Goal: Task Accomplishment & Management: Use online tool/utility

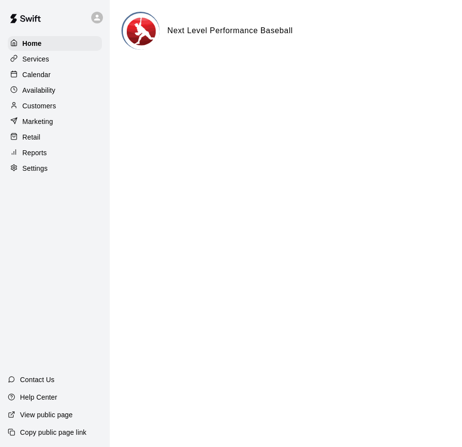
click at [45, 157] on p "Reports" at bounding box center [34, 153] width 24 height 10
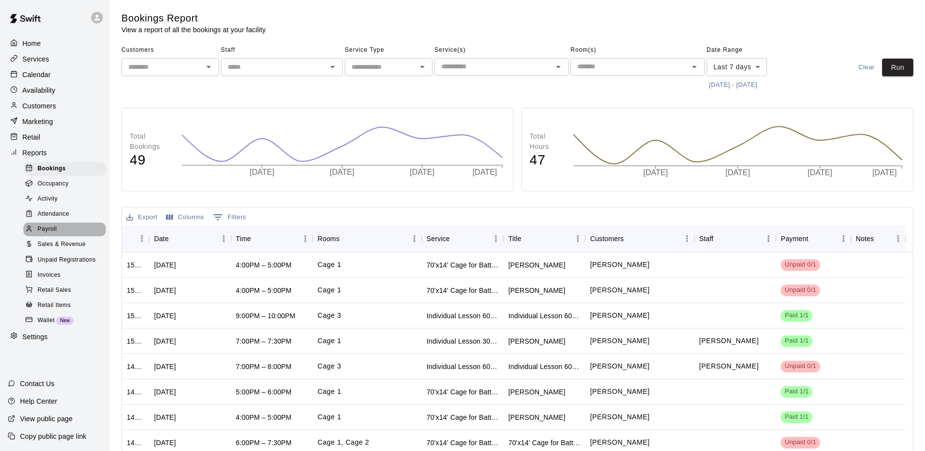
click at [59, 234] on div "Payroll" at bounding box center [64, 229] width 82 height 14
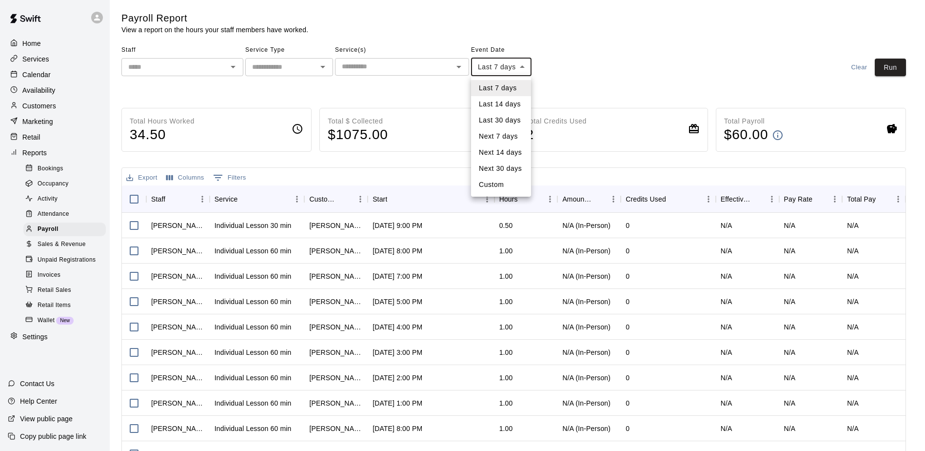
click at [461, 68] on body "Home Services Calendar Availability Customers Marketing Retail Reports Bookings…" at bounding box center [462, 256] width 925 height 513
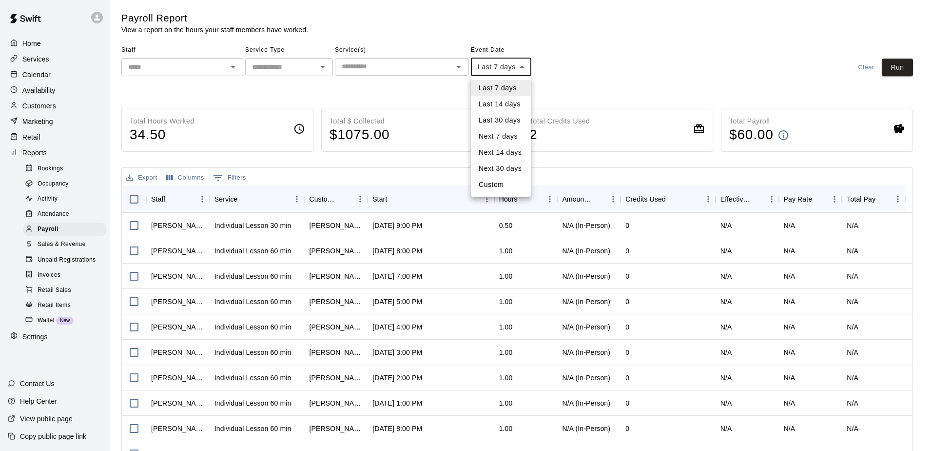
click at [461, 78] on div at bounding box center [466, 225] width 932 height 451
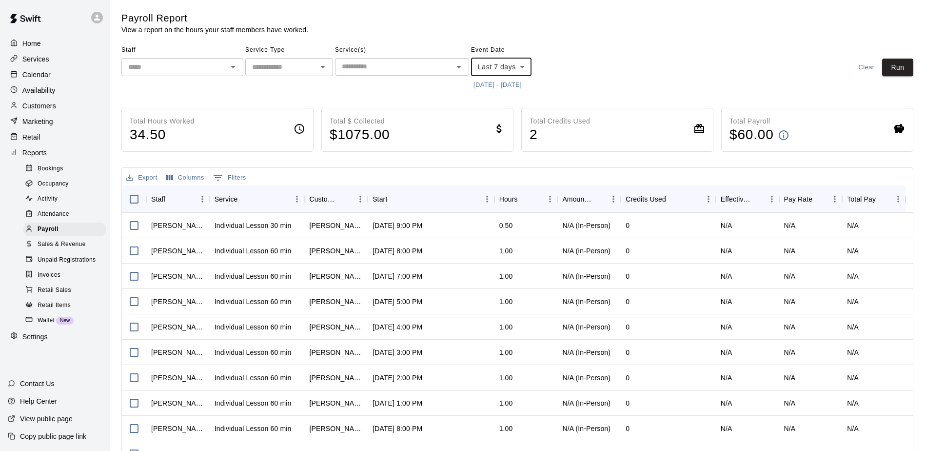
click at [461, 81] on button "[DATE] - [DATE]" at bounding box center [497, 85] width 53 height 15
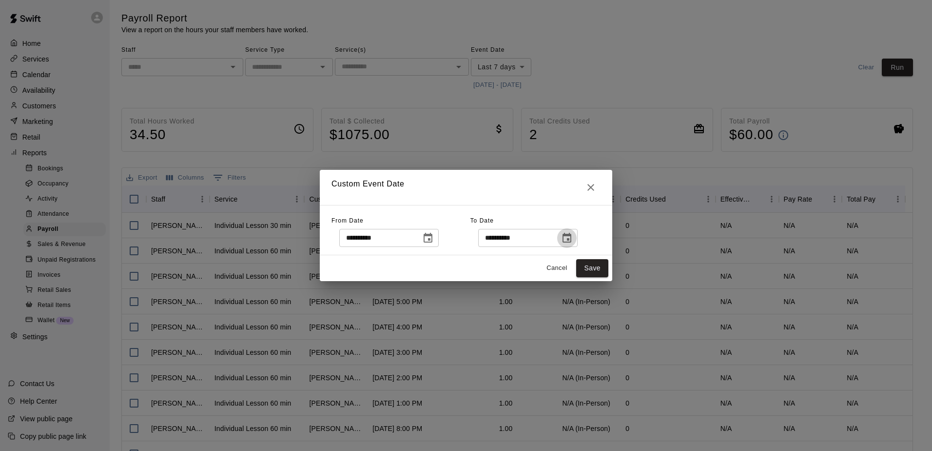
click at [461, 240] on icon "Choose date, selected date is Oct 10, 2025" at bounding box center [567, 238] width 9 height 10
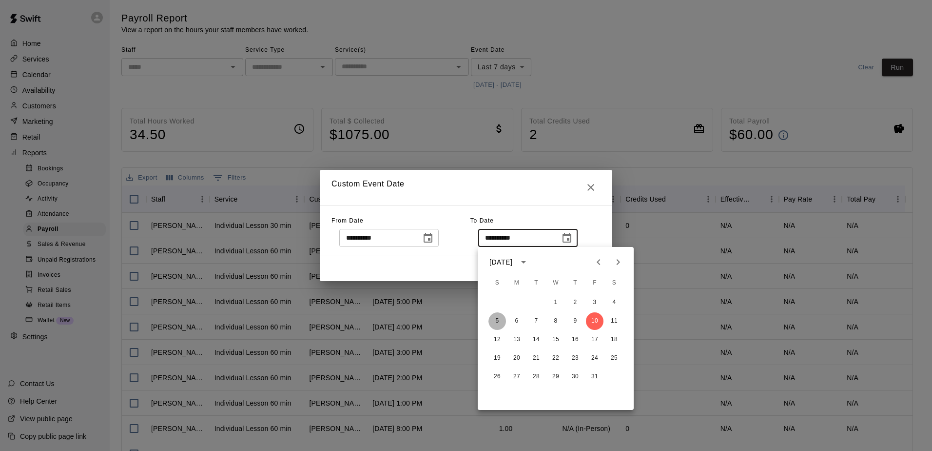
drag, startPoint x: 497, startPoint y: 322, endPoint x: 497, endPoint y: 277, distance: 45.8
click at [461, 322] on button "5" at bounding box center [498, 321] width 18 height 18
type input "**********"
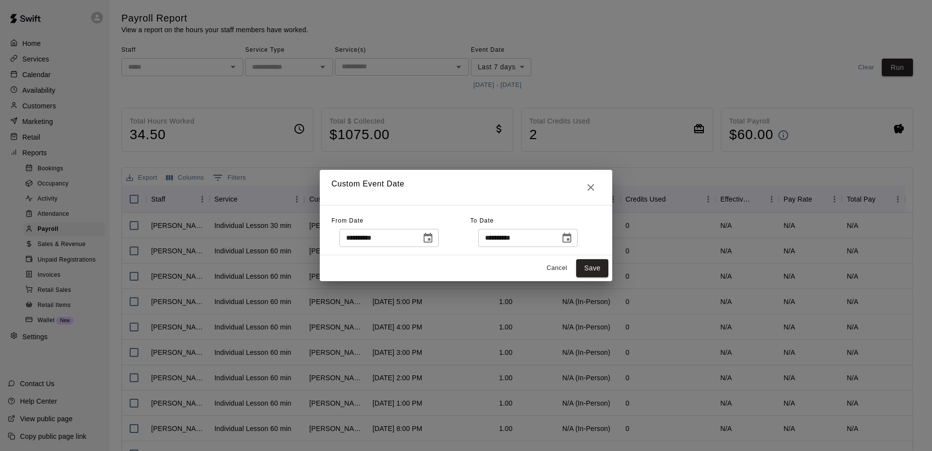
click at [434, 238] on icon "Choose date, selected date is Oct 3, 2025" at bounding box center [428, 238] width 12 height 12
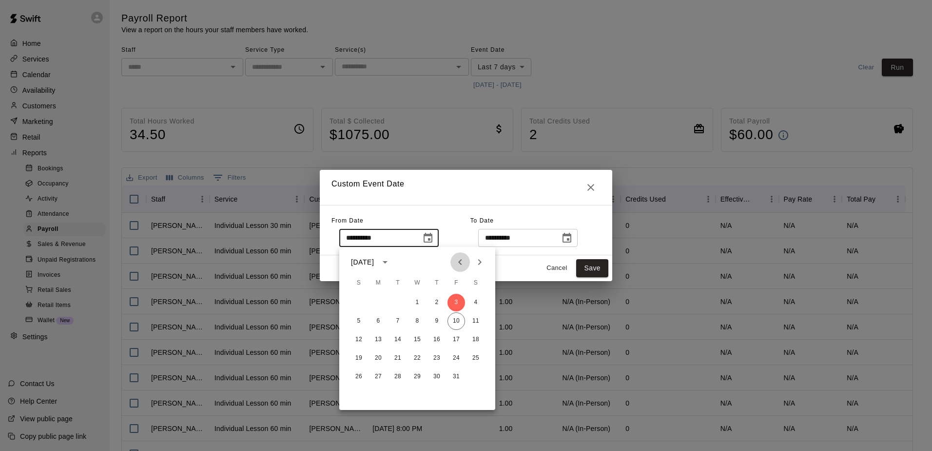
click at [461, 262] on icon "Previous month" at bounding box center [461, 262] width 12 height 12
click at [377, 357] on button "22" at bounding box center [379, 358] width 18 height 18
type input "**********"
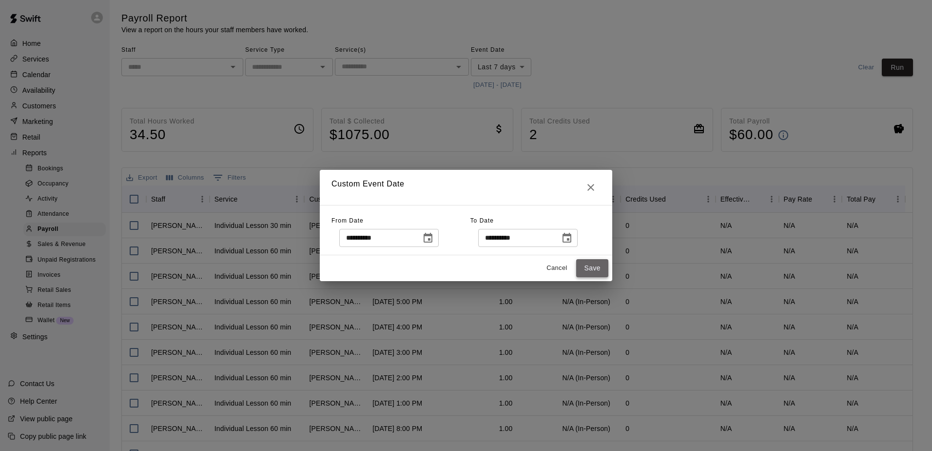
click at [461, 273] on button "Save" at bounding box center [592, 268] width 32 height 18
type input "******"
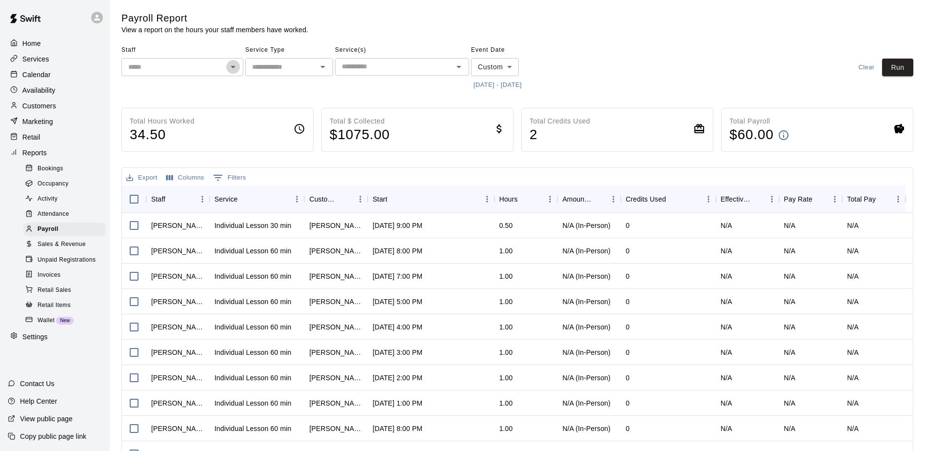
click at [233, 68] on icon "Open" at bounding box center [233, 67] width 5 height 2
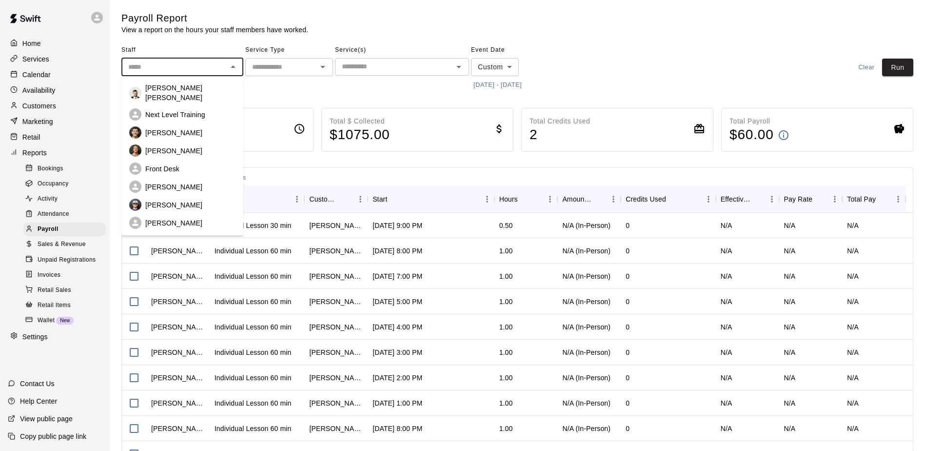
click at [187, 146] on p "[PERSON_NAME]" at bounding box center [173, 151] width 57 height 10
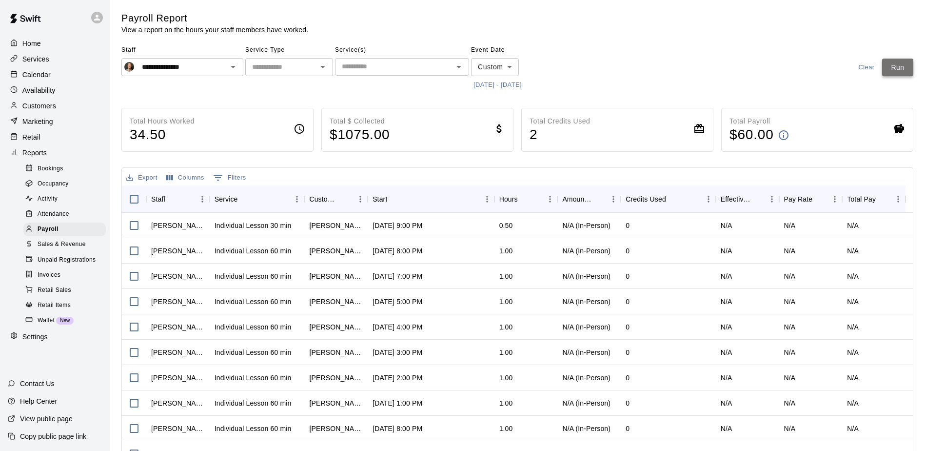
click at [461, 68] on button "Run" at bounding box center [897, 68] width 31 height 18
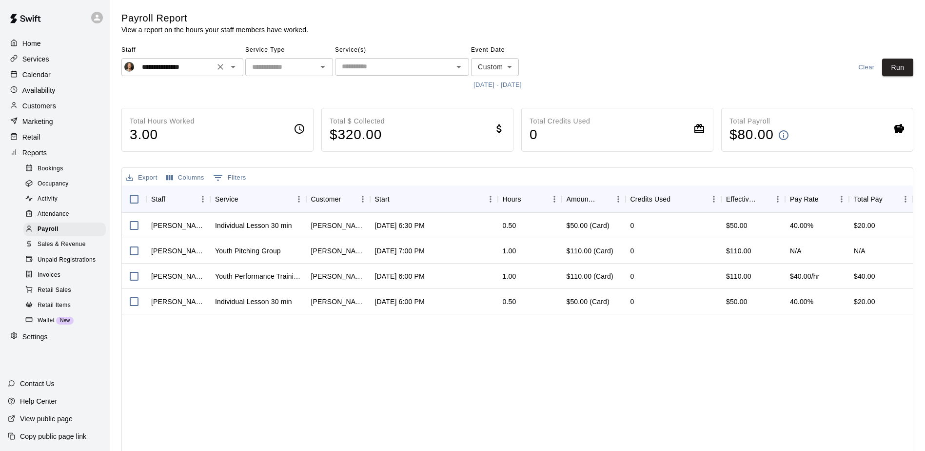
click at [234, 66] on icon "Open" at bounding box center [233, 67] width 12 height 12
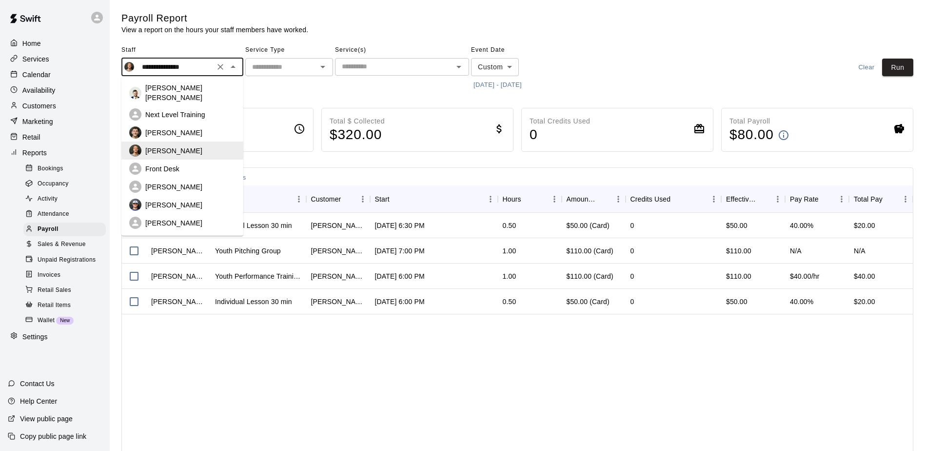
click at [207, 90] on div "[PERSON_NAME] [PERSON_NAME]" at bounding box center [190, 93] width 90 height 20
type input "**********"
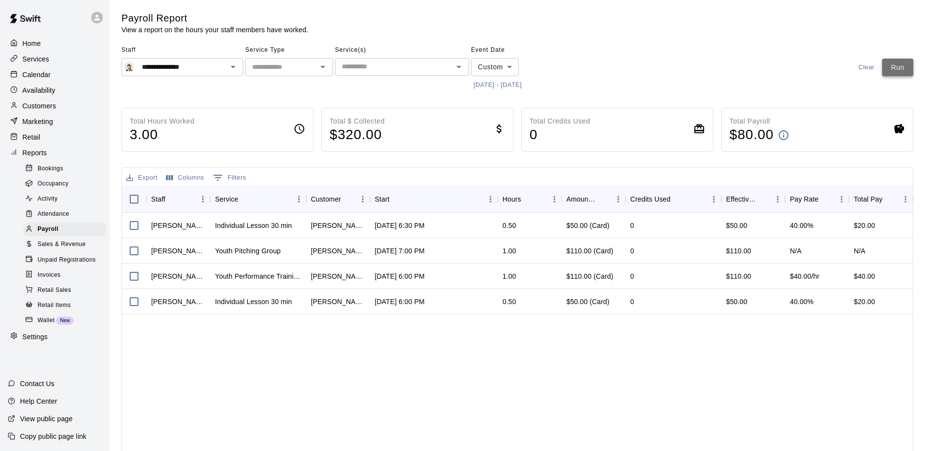
click at [461, 70] on button "Run" at bounding box center [897, 68] width 31 height 18
